Goal: Use online tool/utility: Utilize a website feature to perform a specific function

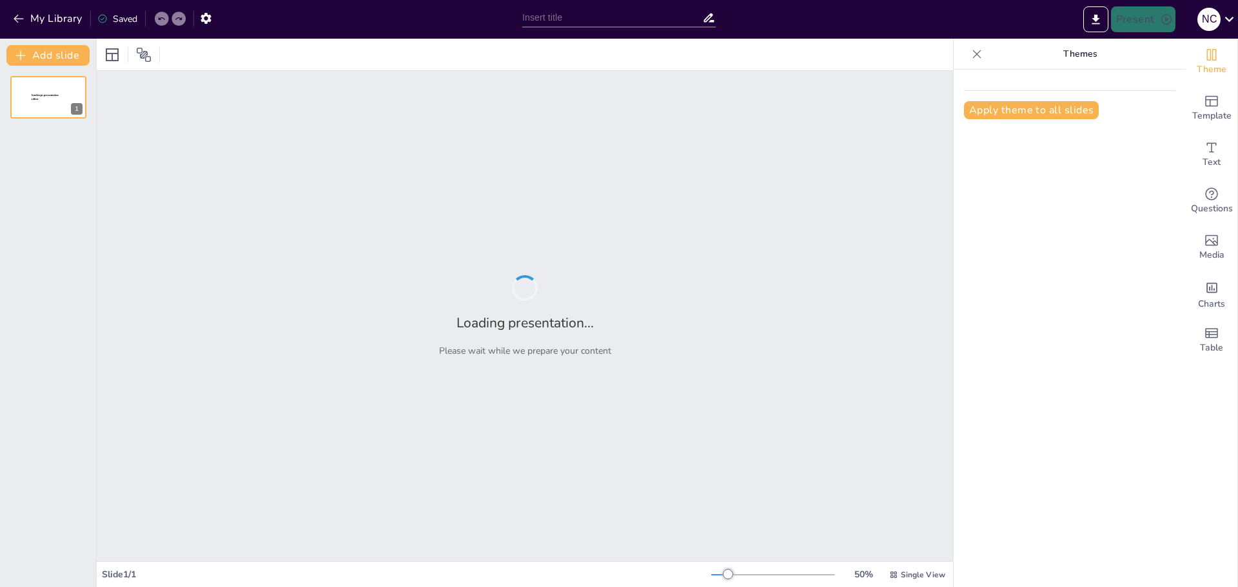
type input "Plantas: Fundamentos de la Vida en la Tierra"
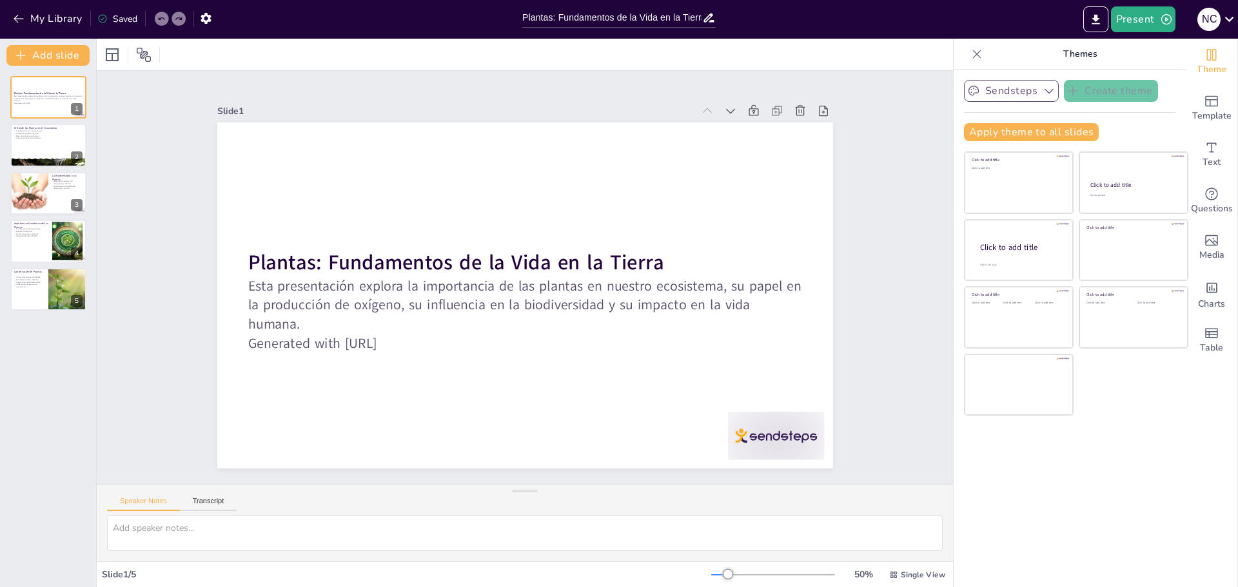
click at [1016, 90] on button "Sendsteps" at bounding box center [1011, 91] width 95 height 22
click at [1016, 134] on span "Sendsteps" at bounding box center [1021, 135] width 58 height 12
click at [1095, 344] on div "Click to add text" at bounding box center [1079, 326] width 82 height 80
